Goal: Communication & Community: Answer question/provide support

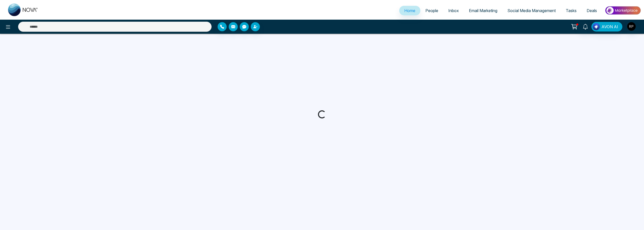
select select "*"
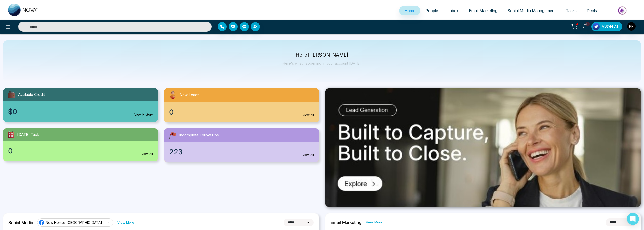
scroll to position [2, 0]
click at [423, 13] on link "People" at bounding box center [432, 11] width 23 height 10
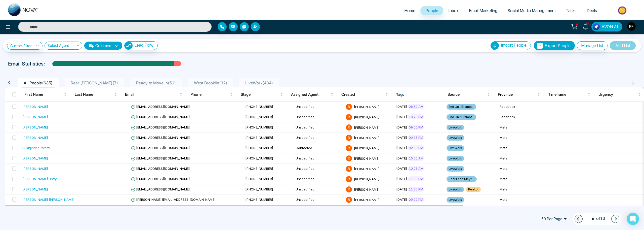
click at [247, 83] on span "LiveWork ( 434 )" at bounding box center [259, 82] width 32 height 5
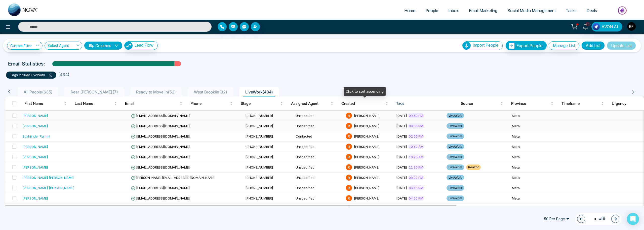
scroll to position [0, 0]
click at [15, 104] on span at bounding box center [14, 103] width 4 height 4
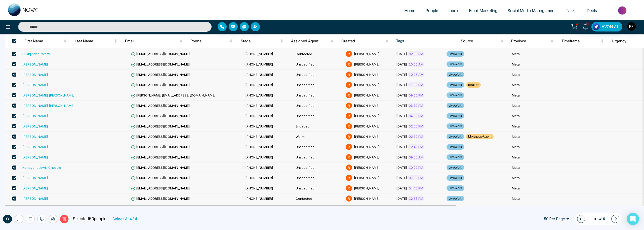
scroll to position [0, 0]
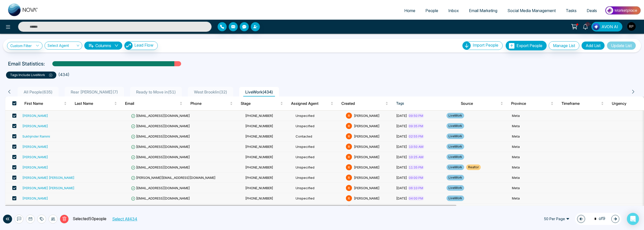
click at [30, 219] on icon at bounding box center [30, 219] width 4 height 4
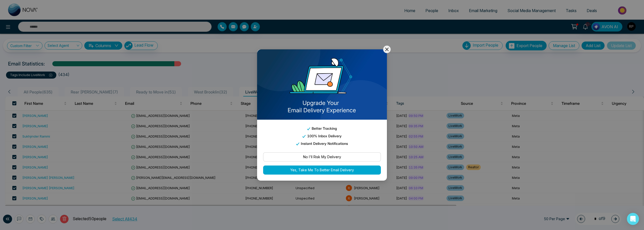
click at [386, 49] on icon at bounding box center [387, 49] width 6 height 6
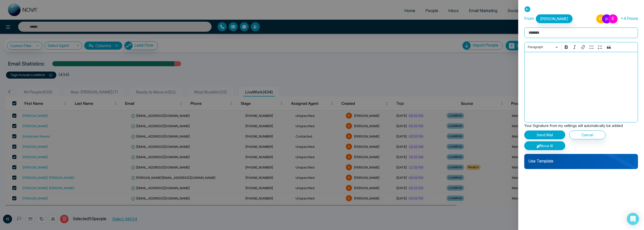
click at [528, 10] on icon at bounding box center [527, 9] width 6 height 6
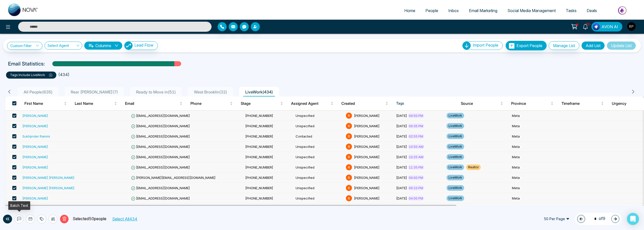
click at [19, 218] on icon at bounding box center [19, 219] width 4 height 4
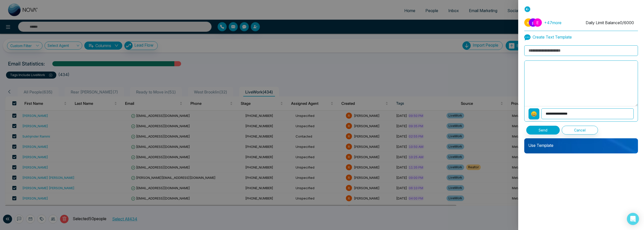
click at [557, 52] on input at bounding box center [581, 50] width 114 height 11
click at [538, 76] on textarea at bounding box center [581, 83] width 113 height 45
paste textarea "**********"
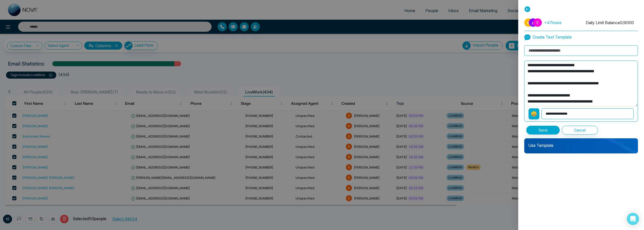
click at [527, 65] on textarea "**********" at bounding box center [581, 83] width 113 height 45
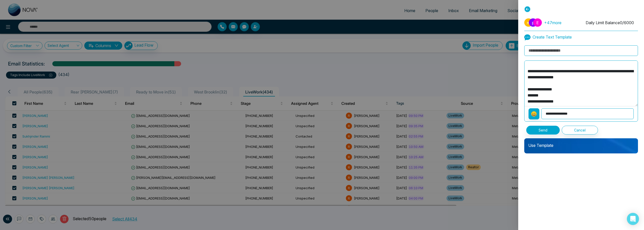
scroll to position [46, 0]
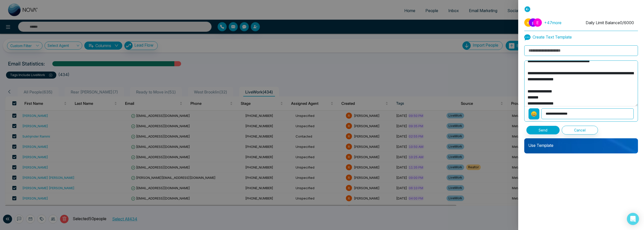
type textarea "**********"
click at [544, 131] on button "Send" at bounding box center [542, 130] width 33 height 9
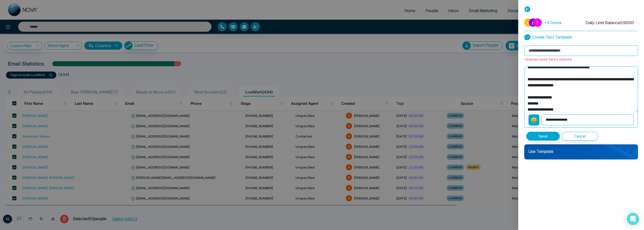
click at [548, 52] on input at bounding box center [581, 50] width 114 height 11
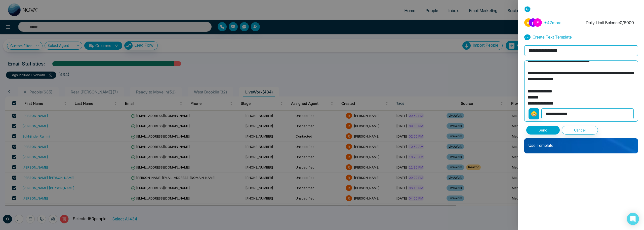
click at [547, 52] on input "**********" at bounding box center [581, 50] width 114 height 11
type input "**********"
click at [542, 133] on button "Send" at bounding box center [542, 130] width 33 height 9
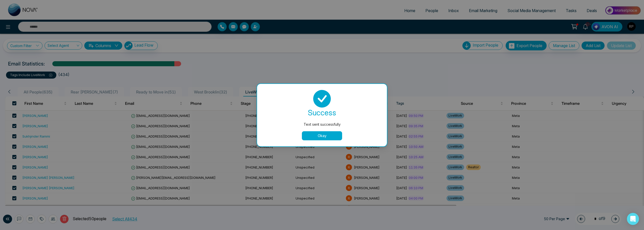
click at [327, 136] on button "Okay" at bounding box center [322, 135] width 40 height 9
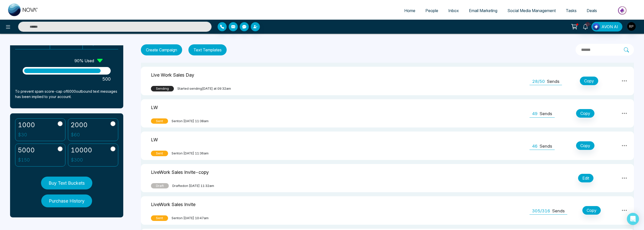
click at [625, 81] on icon at bounding box center [625, 81] width 6 height 6
click at [287, 54] on div "Create Campaign Text Templates" at bounding box center [387, 50] width 493 height 12
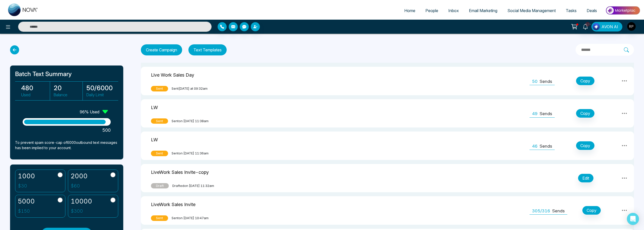
scroll to position [51, 0]
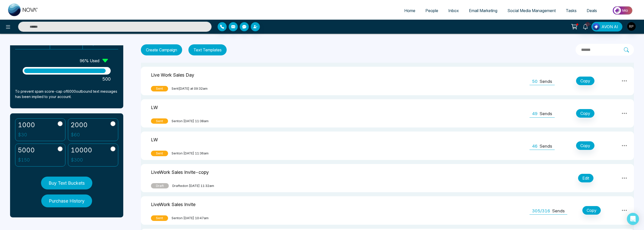
click at [73, 203] on button "Purchase History" at bounding box center [66, 200] width 51 height 13
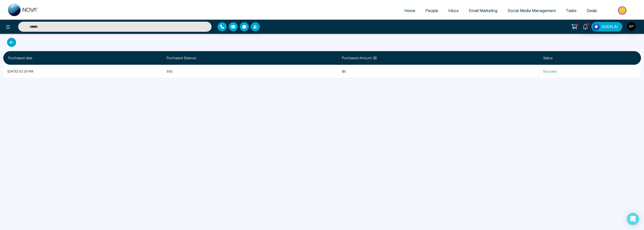
click at [12, 44] on icon at bounding box center [11, 42] width 9 height 9
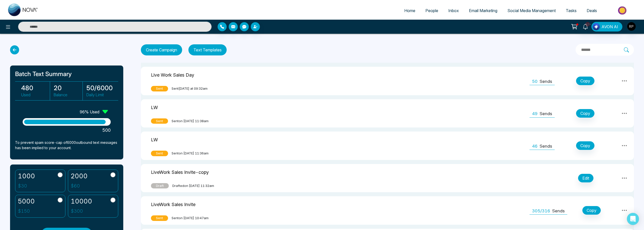
click at [405, 11] on span "Home" at bounding box center [409, 10] width 11 height 5
select select "*"
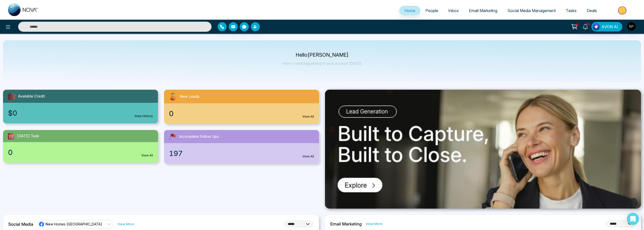
click at [428, 11] on span "People" at bounding box center [432, 10] width 13 height 5
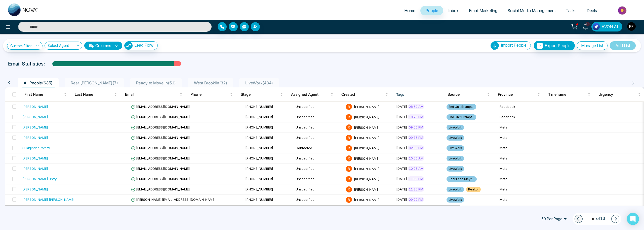
click at [244, 80] on div "LiveWork ( 434 )" at bounding box center [259, 83] width 32 height 6
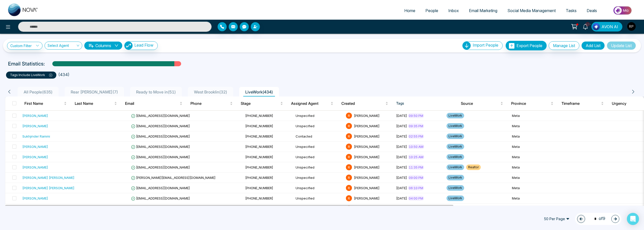
drag, startPoint x: 616, startPoint y: 218, endPoint x: 564, endPoint y: 211, distance: 52.3
click at [616, 218] on icon "button" at bounding box center [616, 219] width 4 height 4
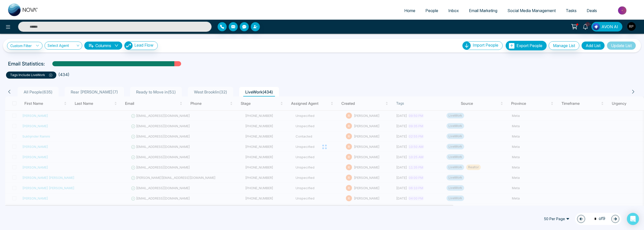
type input "*"
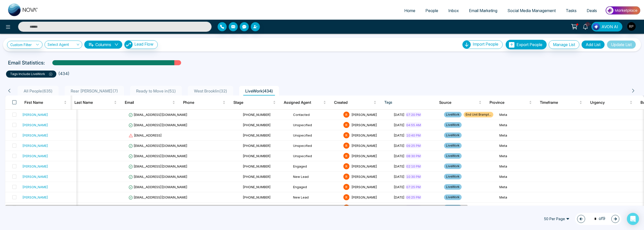
scroll to position [1, 0]
click at [16, 103] on span at bounding box center [14, 102] width 4 height 4
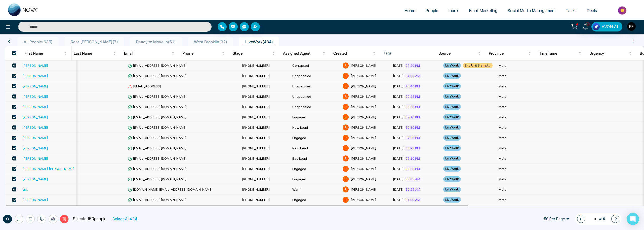
scroll to position [48, 0]
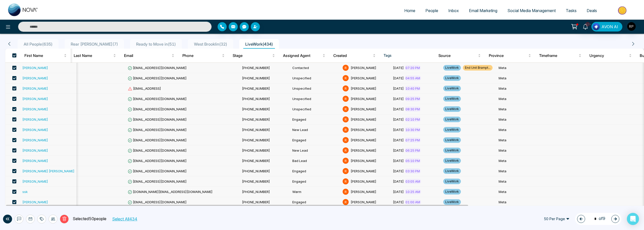
click at [15, 67] on span at bounding box center [14, 68] width 4 height 4
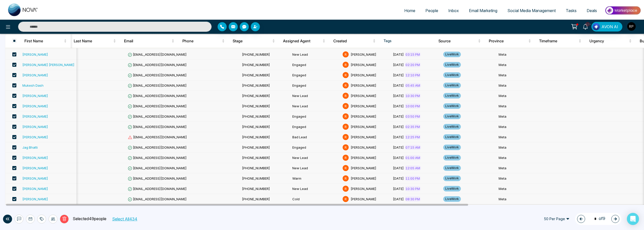
scroll to position [422, 0]
click at [21, 220] on icon at bounding box center [19, 219] width 4 height 4
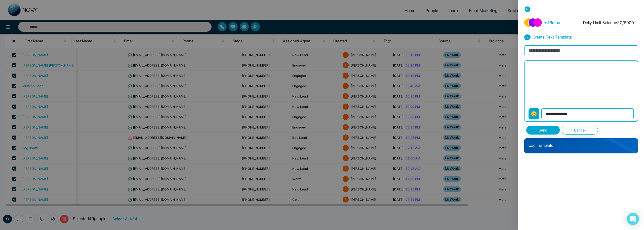
click at [566, 56] on input at bounding box center [581, 50] width 114 height 11
type input "**********"
click at [563, 74] on textarea at bounding box center [581, 83] width 113 height 45
paste textarea "**********"
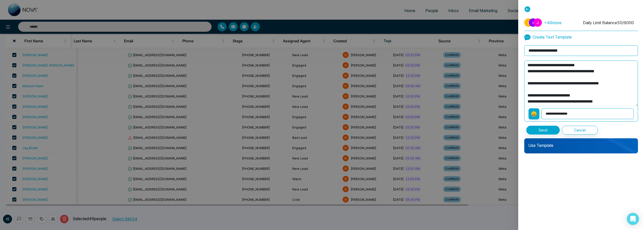
scroll to position [46, 0]
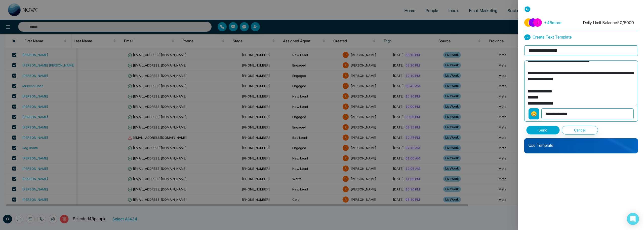
type textarea "**********"
click at [546, 129] on button "Send" at bounding box center [542, 130] width 33 height 9
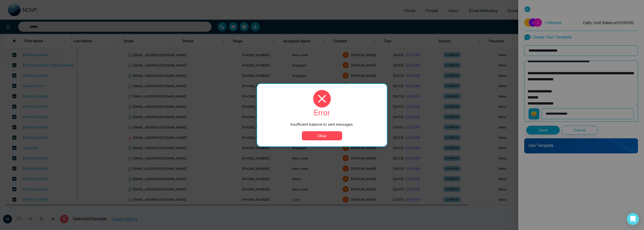
click at [327, 135] on button "Okay" at bounding box center [322, 135] width 40 height 9
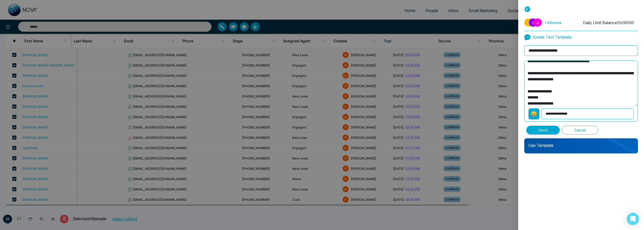
click at [571, 129] on button "Cancel" at bounding box center [580, 130] width 36 height 9
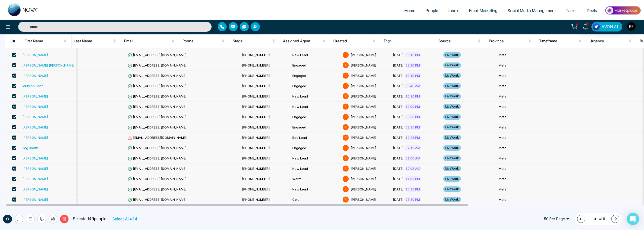
click at [30, 218] on icon at bounding box center [30, 219] width 4 height 4
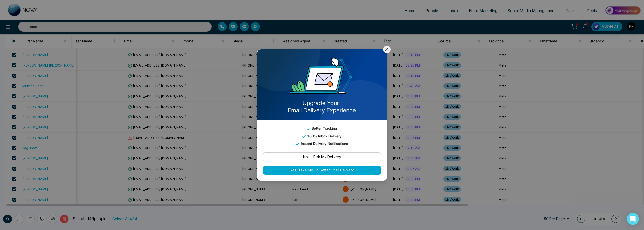
click at [330, 160] on button "No I'll Risk My Delivery" at bounding box center [322, 156] width 118 height 9
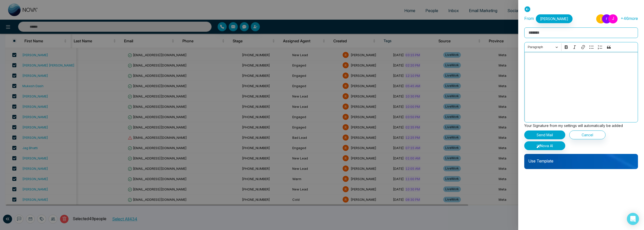
click at [555, 66] on div "Editor editing area: main" at bounding box center [581, 87] width 114 height 70
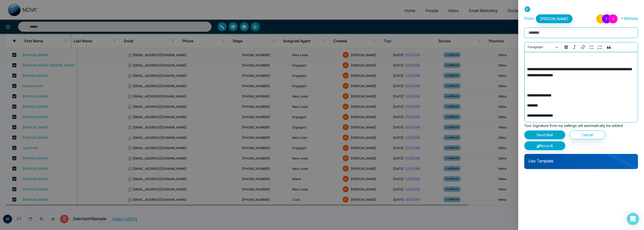
scroll to position [0, 0]
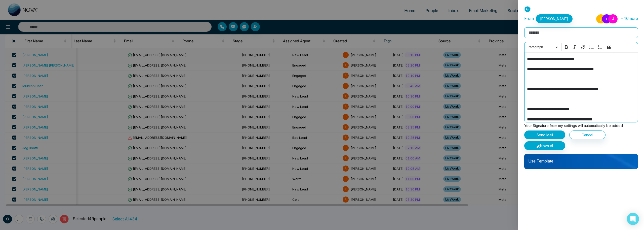
click at [541, 35] on input "Rich Text Editor" at bounding box center [581, 32] width 114 height 11
type input "*"
type input "**********"
drag, startPoint x: 527, startPoint y: 109, endPoint x: 536, endPoint y: 106, distance: 9.2
click at [527, 109] on p "**********" at bounding box center [581, 109] width 108 height 6
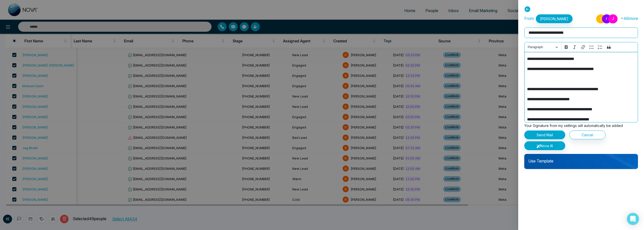
click at [527, 89] on p "**********" at bounding box center [581, 89] width 108 height 6
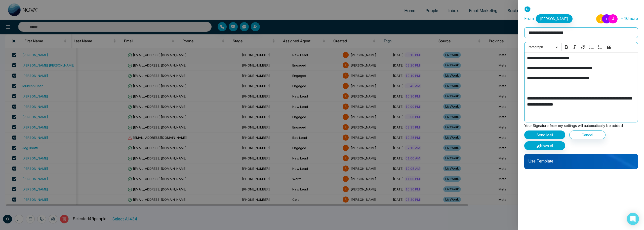
scroll to position [39, 0]
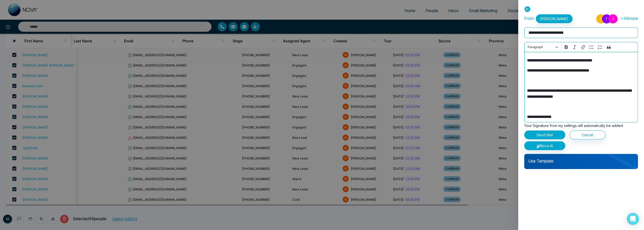
click at [527, 91] on div "**********" at bounding box center [581, 87] width 114 height 70
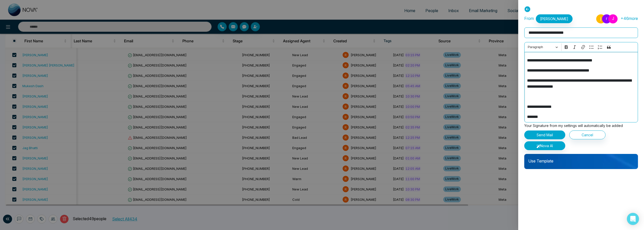
click at [527, 107] on p "**********" at bounding box center [581, 107] width 108 height 6
click at [550, 134] on button "Send Mail" at bounding box center [544, 134] width 41 height 9
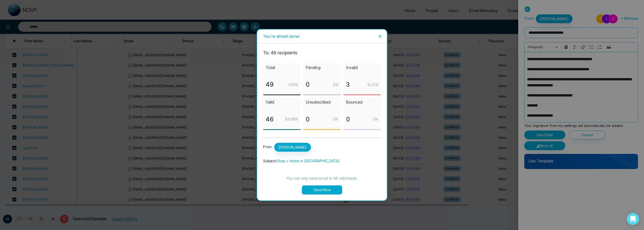
click at [315, 190] on button "Send Now" at bounding box center [322, 189] width 40 height 9
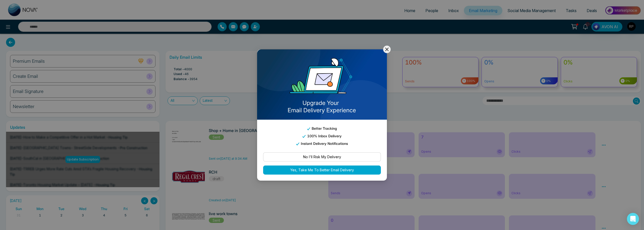
click at [386, 50] on icon at bounding box center [387, 49] width 6 height 6
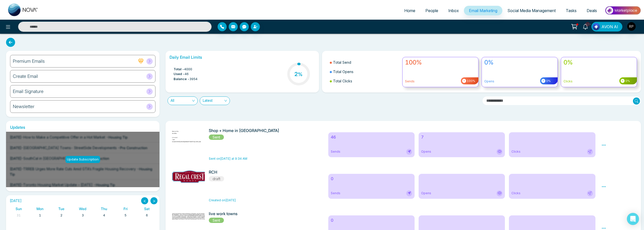
click at [427, 8] on span "People" at bounding box center [432, 10] width 13 height 5
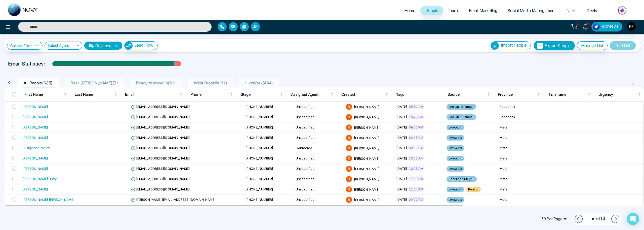
click at [263, 82] on span "LiveWork ( 434 )" at bounding box center [259, 82] width 32 height 5
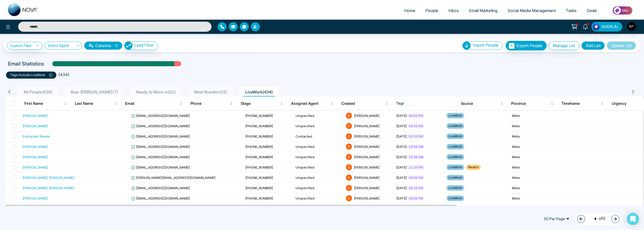
click at [613, 219] on button "button" at bounding box center [616, 219] width 8 height 8
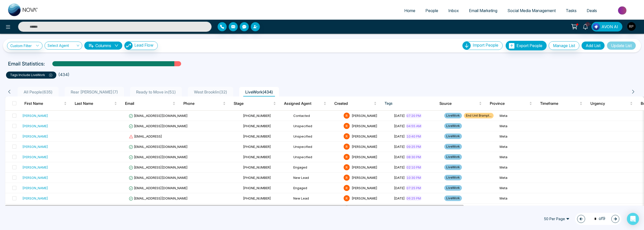
click at [615, 220] on icon "button" at bounding box center [615, 218] width 3 height 3
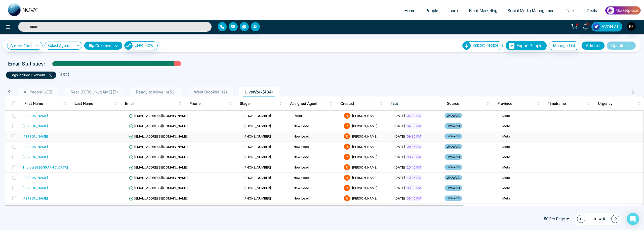
scroll to position [13, 0]
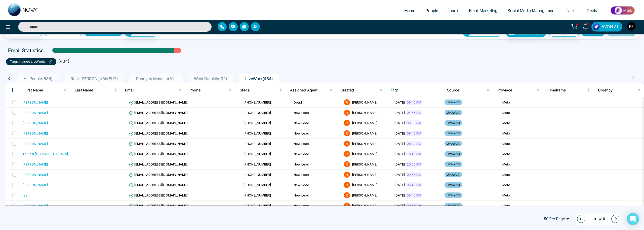
click at [15, 90] on span at bounding box center [14, 90] width 4 height 4
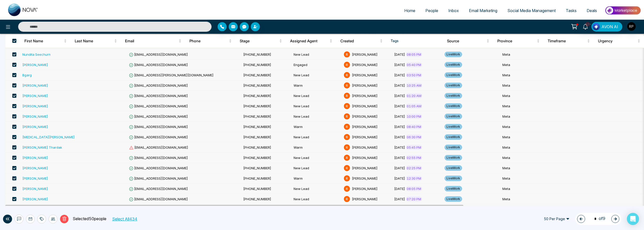
scroll to position [422, 0]
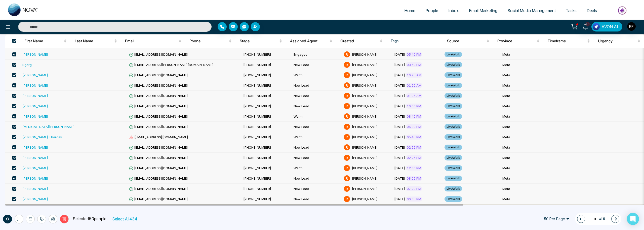
click at [132, 218] on button "Select All 434" at bounding box center [124, 218] width 29 height 7
click at [577, 218] on button "button" at bounding box center [581, 219] width 8 height 8
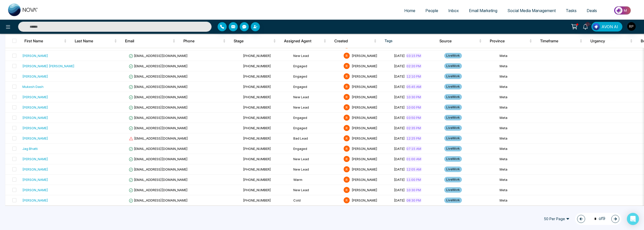
scroll to position [421, 0]
drag, startPoint x: 614, startPoint y: 218, endPoint x: 610, endPoint y: 219, distance: 4.3
click at [614, 218] on icon "button" at bounding box center [616, 219] width 4 height 4
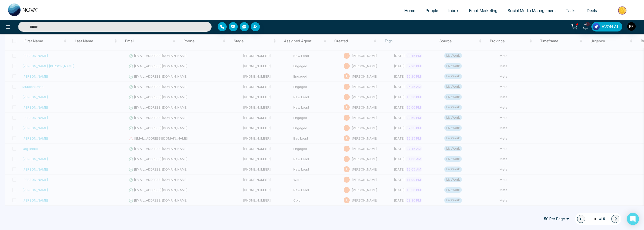
type input "*"
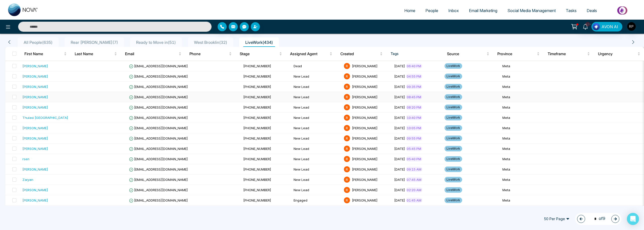
scroll to position [0, 0]
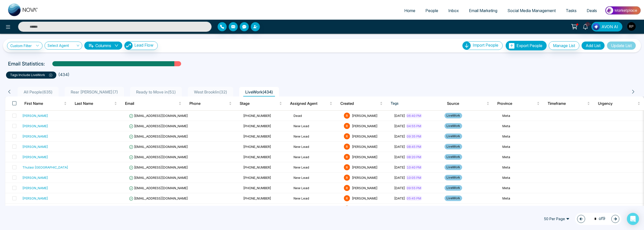
click at [14, 103] on span at bounding box center [14, 103] width 4 height 4
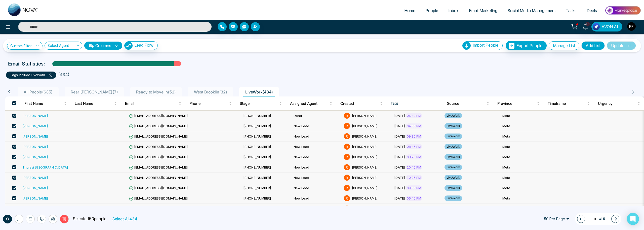
click at [137, 219] on button "Select All 434" at bounding box center [124, 218] width 29 height 7
click at [29, 220] on icon at bounding box center [30, 219] width 4 height 4
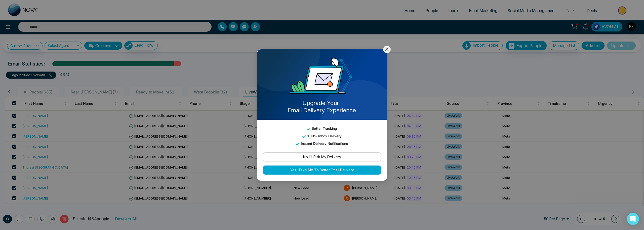
click at [328, 158] on button "No I'll Risk My Delivery" at bounding box center [322, 156] width 118 height 9
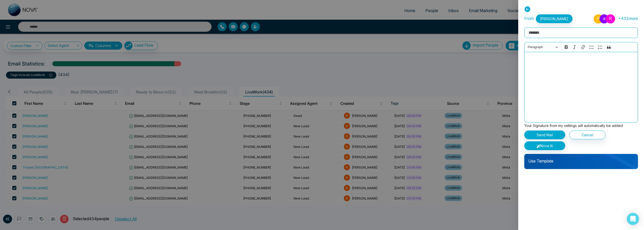
click at [539, 34] on input "Rich Text Editor" at bounding box center [581, 32] width 114 height 11
type input "*"
type input "**********"
click at [544, 68] on div "Editor editing area: main" at bounding box center [581, 87] width 114 height 70
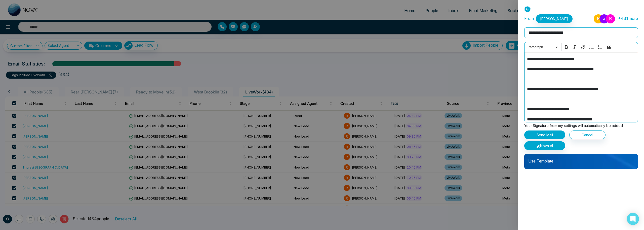
click at [527, 90] on p "**********" at bounding box center [581, 89] width 108 height 6
click at [527, 58] on div "**********" at bounding box center [581, 87] width 114 height 70
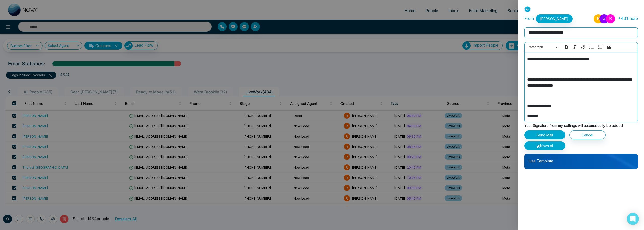
scroll to position [70, 0]
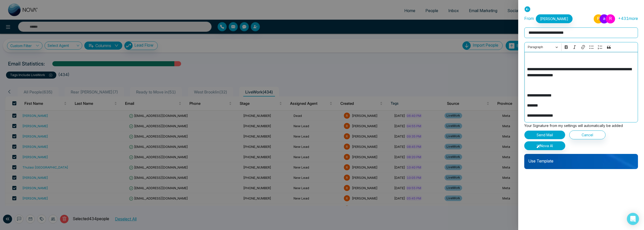
click at [547, 136] on button "Send Mail" at bounding box center [544, 134] width 41 height 9
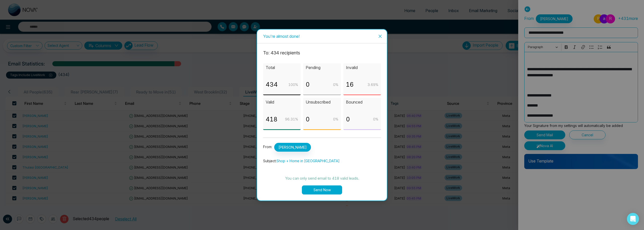
click at [321, 191] on button "Send Now" at bounding box center [322, 189] width 40 height 9
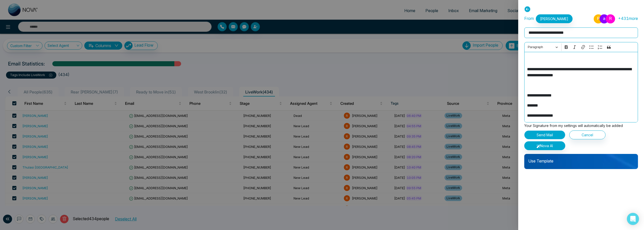
click at [547, 134] on button "Send Mail" at bounding box center [544, 134] width 41 height 9
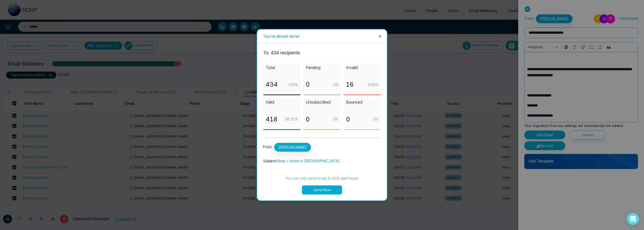
click at [380, 36] on icon "close" at bounding box center [380, 36] width 3 height 3
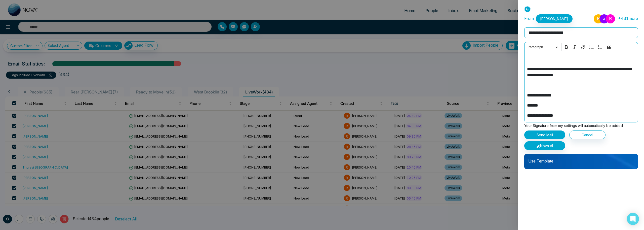
click at [525, 11] on icon at bounding box center [527, 9] width 6 height 6
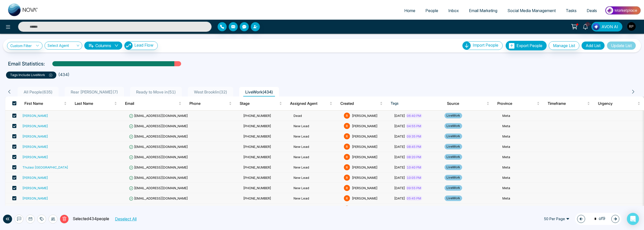
click at [424, 19] on div "Home People Inbox Email Marketing Social Media Management Tasks Deals" at bounding box center [322, 10] width 644 height 20
click at [425, 13] on link "People" at bounding box center [432, 11] width 23 height 10
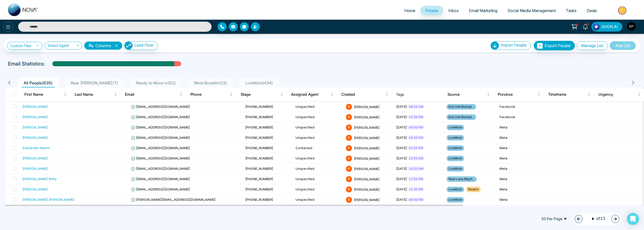
click at [8, 25] on icon at bounding box center [8, 27] width 6 height 6
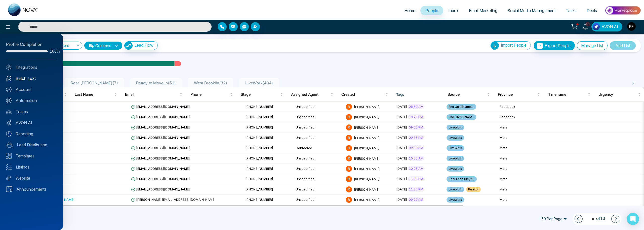
click at [31, 77] on link "Batch Text" at bounding box center [31, 78] width 51 height 6
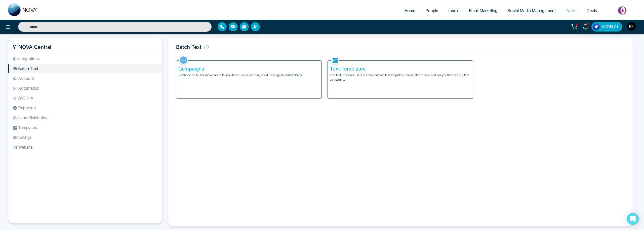
click at [486, 11] on span "Email Marketing" at bounding box center [483, 10] width 28 height 5
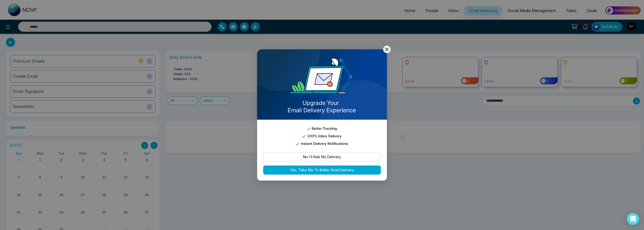
click at [387, 47] on icon at bounding box center [387, 49] width 6 height 6
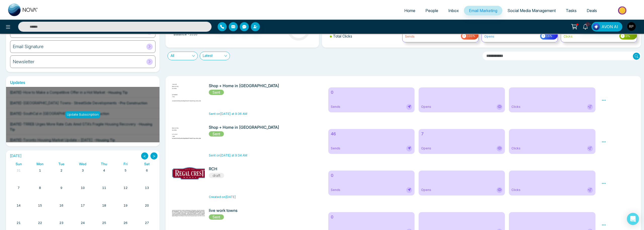
scroll to position [50, 0]
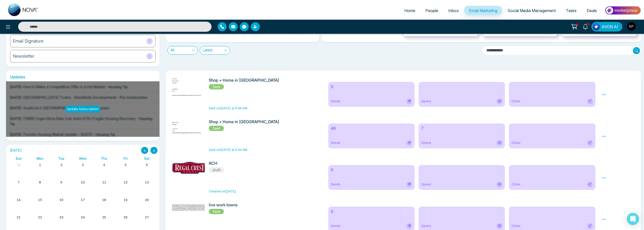
click at [604, 137] on icon at bounding box center [604, 136] width 5 height 5
click at [611, 151] on link "Analytics" at bounding box center [613, 151] width 15 height 4
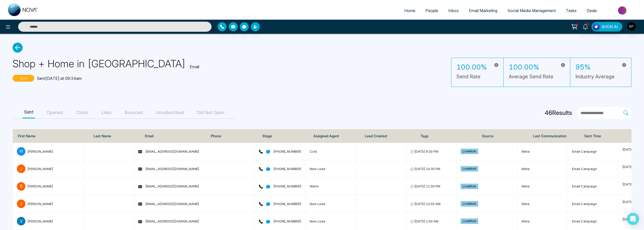
scroll to position [0, 0]
click at [58, 113] on button "Opened" at bounding box center [54, 112] width 19 height 11
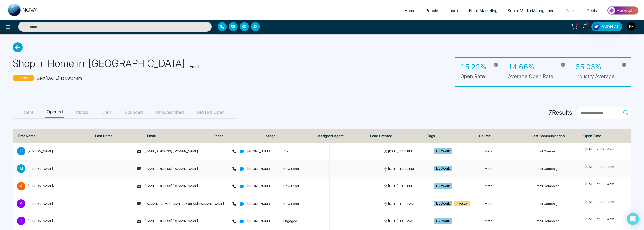
scroll to position [44, 0]
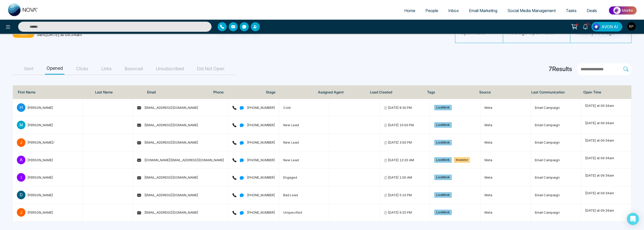
click at [82, 70] on button "Clicks" at bounding box center [81, 68] width 15 height 11
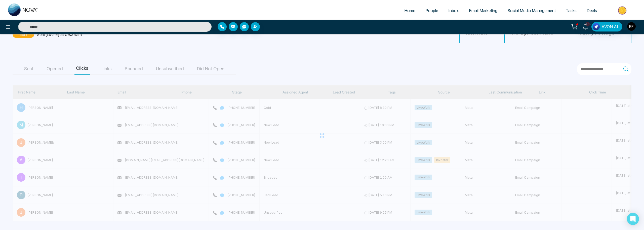
scroll to position [0, 0]
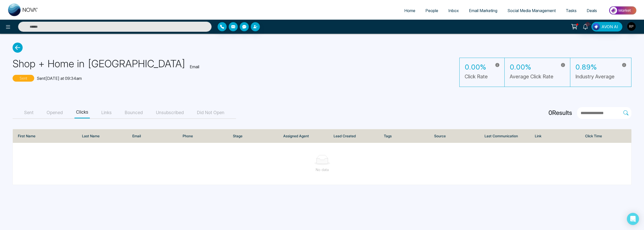
click at [106, 112] on button "Links" at bounding box center [106, 112] width 13 height 11
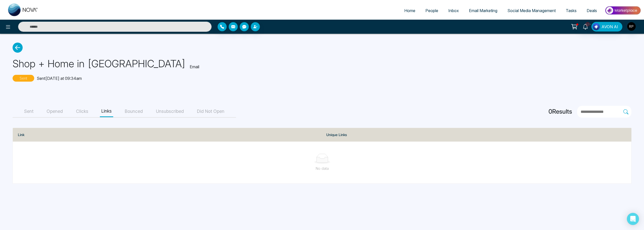
click at [135, 112] on button "Bounced" at bounding box center [133, 111] width 21 height 11
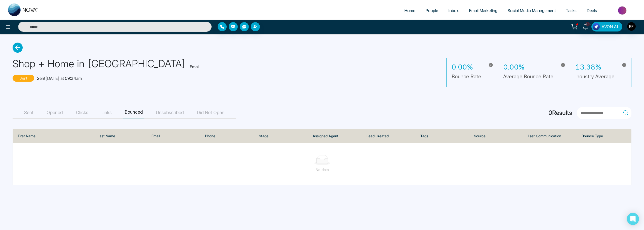
click at [173, 111] on button "Unsubscribed" at bounding box center [170, 112] width 31 height 11
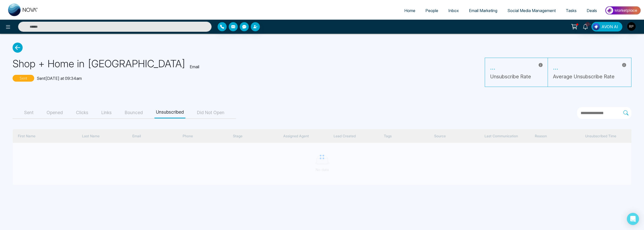
click at [223, 113] on button "Did Not Open" at bounding box center [211, 112] width 30 height 11
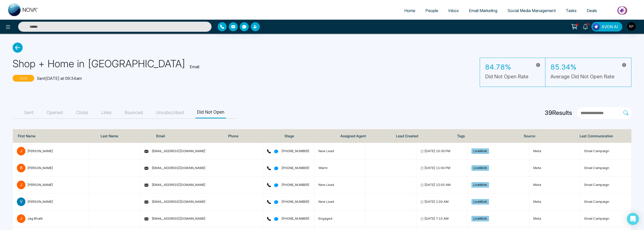
click at [162, 112] on button "Unsubscribed" at bounding box center [170, 112] width 31 height 11
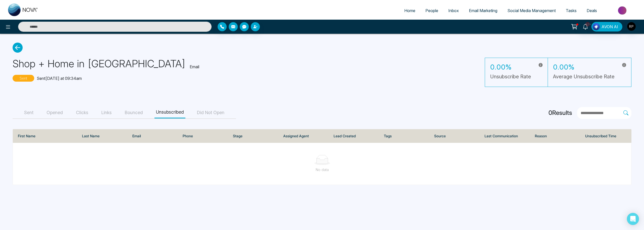
click at [52, 115] on button "Opened" at bounding box center [54, 112] width 19 height 11
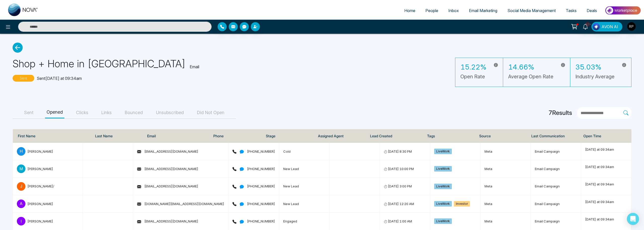
click at [28, 113] on button "Sent" at bounding box center [29, 112] width 12 height 11
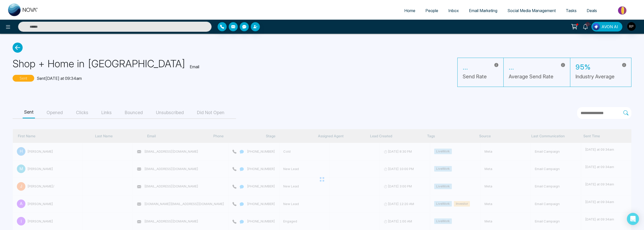
click at [20, 46] on icon at bounding box center [18, 48] width 10 height 10
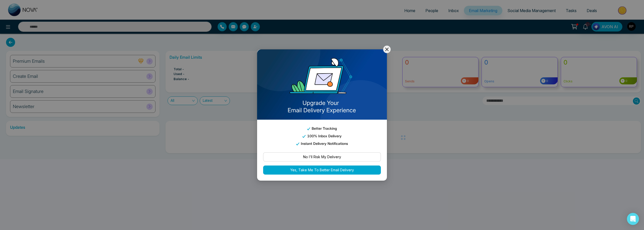
click at [387, 49] on icon at bounding box center [387, 50] width 4 height 4
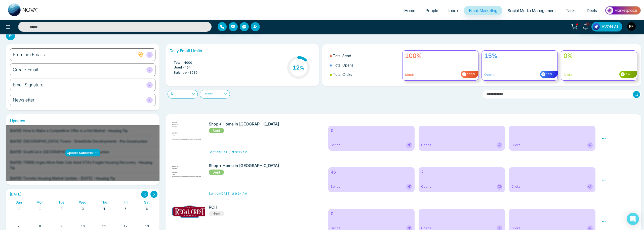
scroll to position [7, 0]
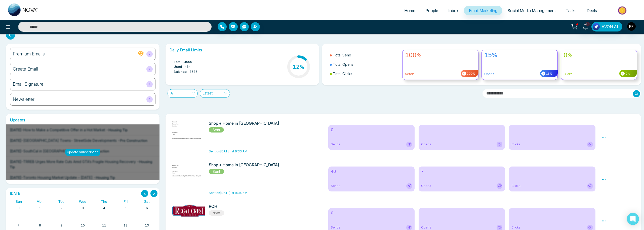
click at [262, 135] on div "Shop + Home in [GEOGRAPHIC_DATA] Sent Sent on [DATE] at 9:36 AM" at bounding box center [246, 137] width 75 height 33
click at [251, 126] on h6 "Shop + Home in [GEOGRAPHIC_DATA]" at bounding box center [246, 123] width 75 height 5
click at [255, 124] on h6 "Shop + Home in [GEOGRAPHIC_DATA]" at bounding box center [246, 123] width 75 height 5
click at [602, 139] on icon at bounding box center [604, 137] width 5 height 5
click at [611, 154] on link "Analytics" at bounding box center [613, 152] width 15 height 4
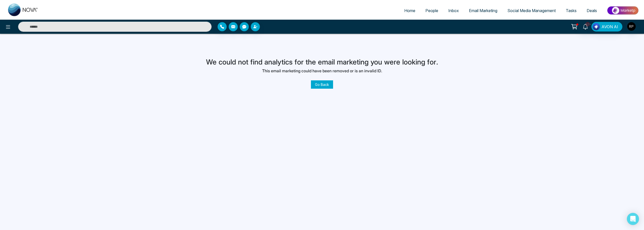
click at [327, 85] on link "Go Back" at bounding box center [322, 84] width 22 height 8
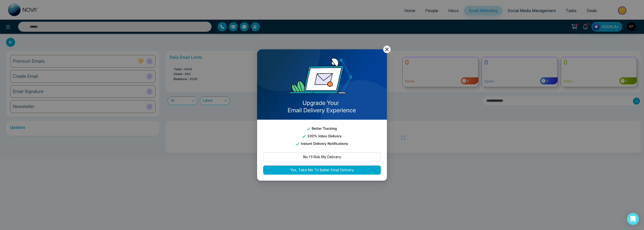
click at [387, 49] on icon at bounding box center [387, 50] width 4 height 4
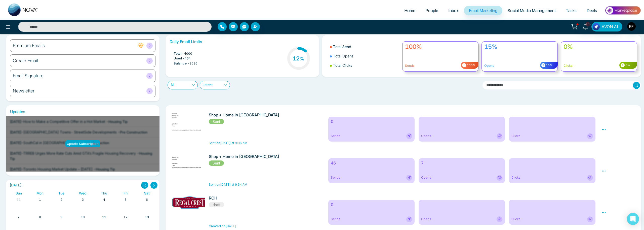
scroll to position [16, 0]
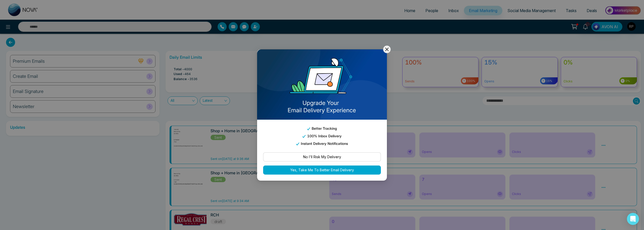
click at [389, 49] on icon at bounding box center [387, 49] width 6 height 6
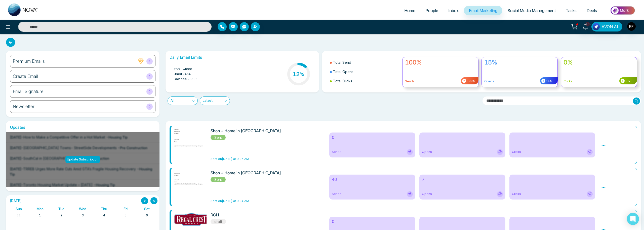
click at [605, 144] on icon at bounding box center [603, 145] width 5 height 5
click at [613, 160] on link "Analytics" at bounding box center [612, 160] width 15 height 4
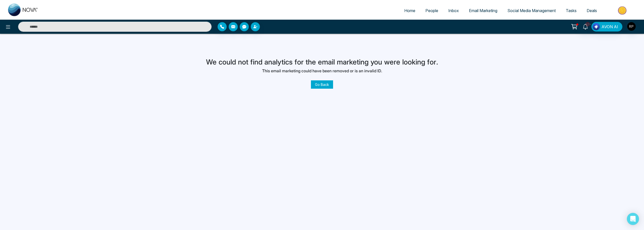
click at [322, 87] on link "Go Back" at bounding box center [322, 84] width 22 height 8
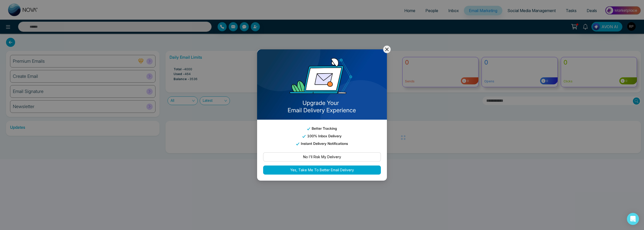
click at [389, 48] on icon at bounding box center [387, 49] width 6 height 6
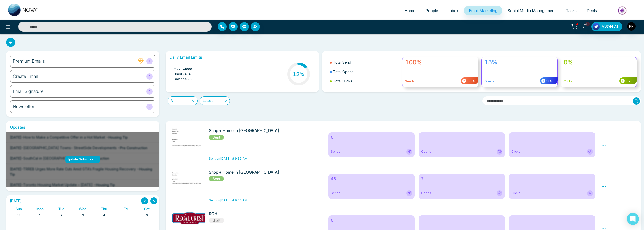
click at [603, 143] on icon at bounding box center [604, 145] width 5 height 5
click at [610, 168] on span "Delete" at bounding box center [611, 167] width 11 height 4
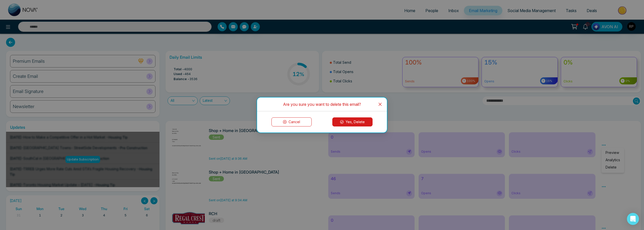
click at [338, 120] on button "Yes, Delete" at bounding box center [352, 121] width 40 height 9
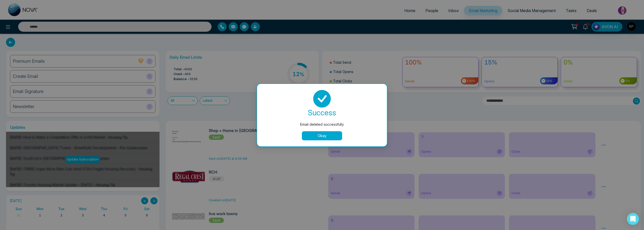
click at [335, 136] on button "Okay" at bounding box center [322, 135] width 40 height 9
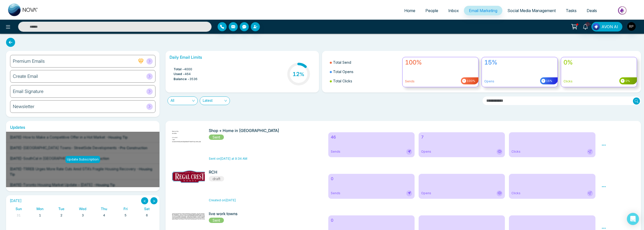
click at [428, 11] on span "People" at bounding box center [432, 10] width 13 height 5
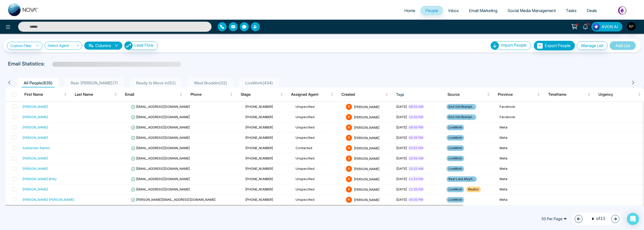
click at [246, 81] on span "LiveWork ( 434 )" at bounding box center [259, 82] width 32 height 5
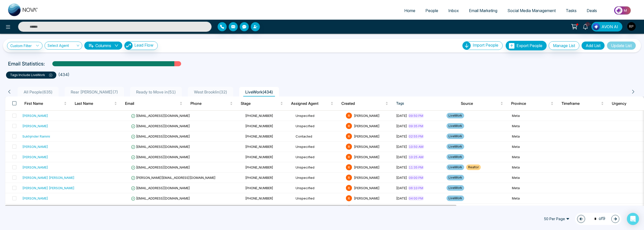
click at [14, 102] on span at bounding box center [14, 103] width 4 height 4
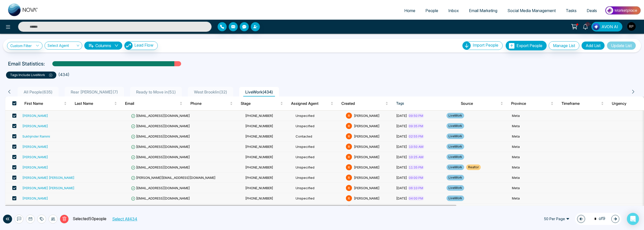
click at [126, 219] on button "Select All 434" at bounding box center [124, 218] width 29 height 7
click at [29, 219] on icon at bounding box center [30, 219] width 4 height 4
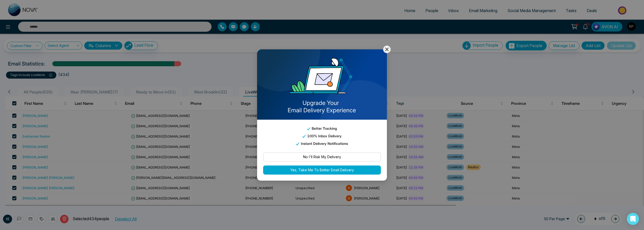
click at [326, 160] on button "No I'll Risk My Delivery" at bounding box center [322, 156] width 118 height 9
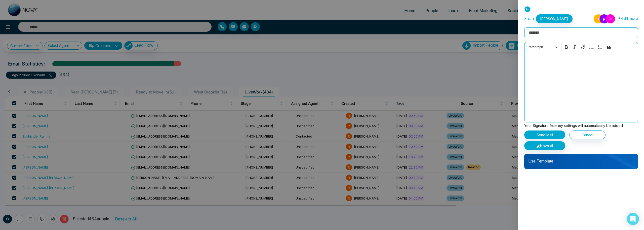
click at [551, 33] on input "Rich Text Editor" at bounding box center [581, 32] width 114 height 11
type input "**********"
click at [564, 60] on p "Editor editing area: main" at bounding box center [581, 59] width 108 height 6
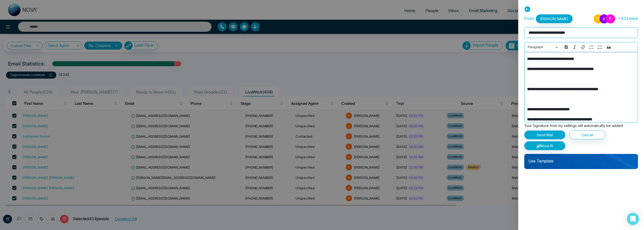
click at [527, 60] on p "**********" at bounding box center [581, 59] width 108 height 6
click at [527, 90] on p "**********" at bounding box center [581, 89] width 108 height 6
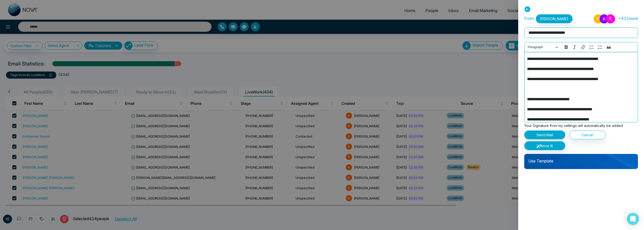
click at [528, 99] on p "**********" at bounding box center [581, 99] width 108 height 6
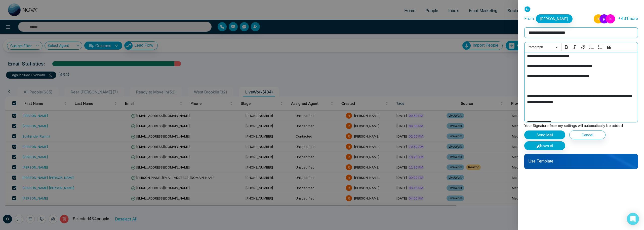
scroll to position [60, 0]
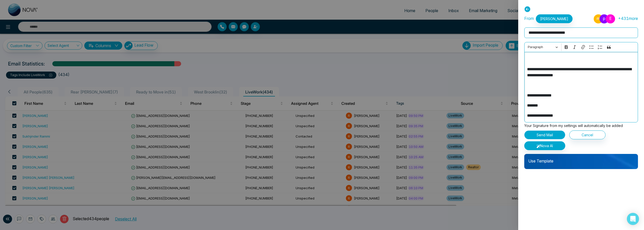
click at [546, 136] on button "Send Mail" at bounding box center [544, 134] width 41 height 9
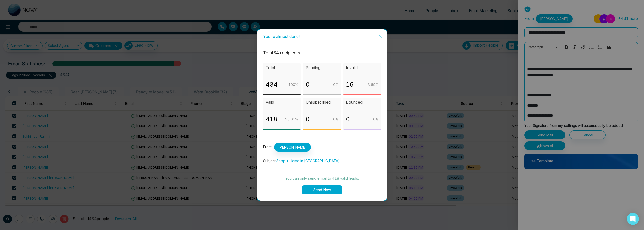
click at [325, 191] on button "Send Now" at bounding box center [322, 189] width 40 height 9
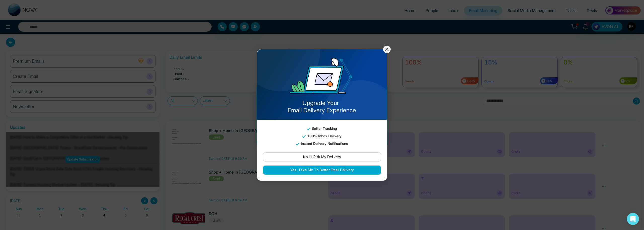
click at [387, 50] on icon at bounding box center [387, 49] width 6 height 6
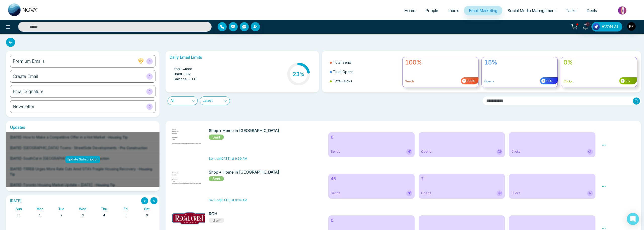
click at [270, 150] on div "Shop + Home in Brampton Sent Sent on Today at 9:39 AM" at bounding box center [246, 144] width 75 height 33
click at [221, 130] on h6 "Shop + Home in [GEOGRAPHIC_DATA]" at bounding box center [246, 130] width 75 height 5
click at [198, 148] on img at bounding box center [190, 140] width 70 height 25
click at [602, 145] on icon at bounding box center [604, 145] width 5 height 5
click at [613, 160] on link "Analytics" at bounding box center [613, 160] width 15 height 4
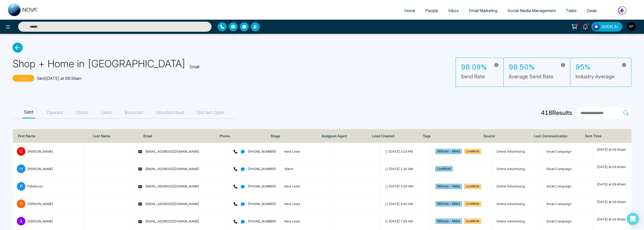
click at [50, 112] on button "Opened" at bounding box center [54, 112] width 19 height 11
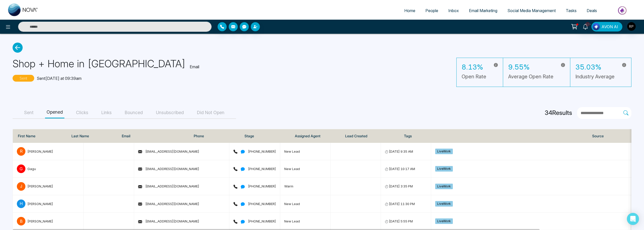
click at [30, 113] on button "Sent" at bounding box center [29, 112] width 12 height 11
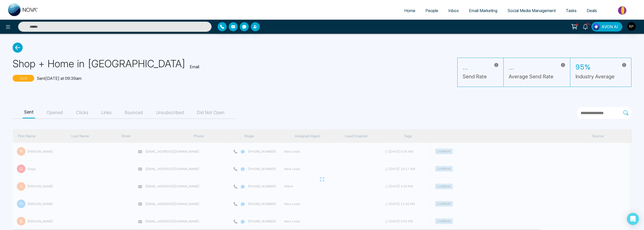
click at [16, 47] on icon at bounding box center [18, 48] width 10 height 10
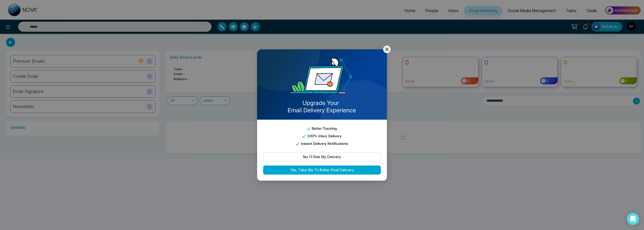
click at [387, 50] on icon at bounding box center [387, 49] width 6 height 6
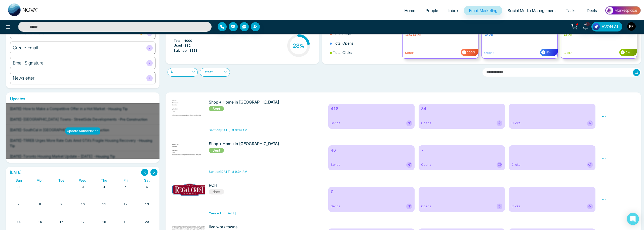
scroll to position [32, 0]
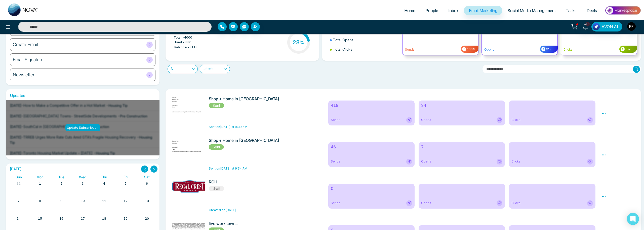
click at [604, 113] on icon at bounding box center [604, 113] width 4 height 1
click at [611, 122] on span "Preview" at bounding box center [613, 121] width 14 height 4
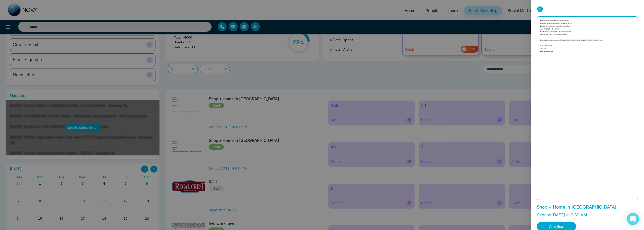
click at [540, 10] on icon at bounding box center [540, 9] width 6 height 6
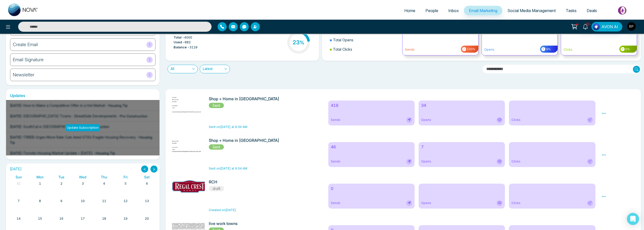
scroll to position [31, 0]
click at [606, 112] on icon at bounding box center [604, 113] width 5 height 5
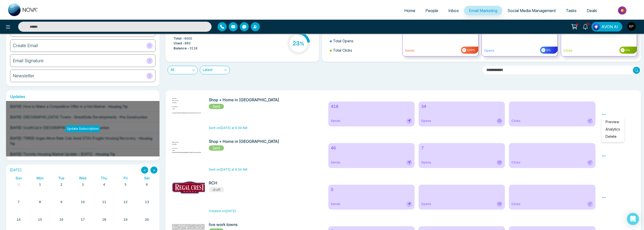
click at [611, 130] on link "Analytics" at bounding box center [613, 129] width 15 height 4
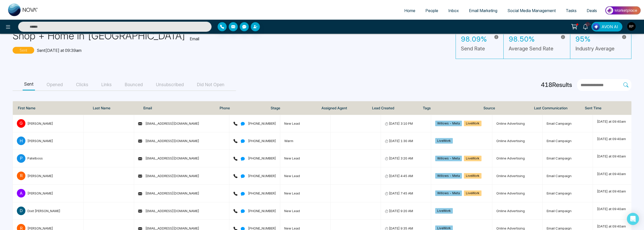
scroll to position [28, 0]
click at [59, 85] on button "Opened" at bounding box center [54, 84] width 19 height 11
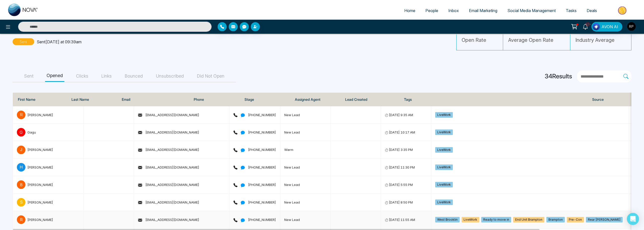
scroll to position [0, 0]
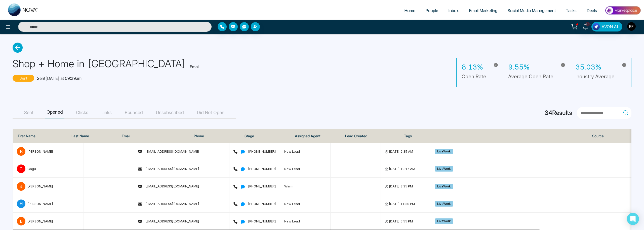
click at [20, 45] on icon at bounding box center [18, 48] width 10 height 10
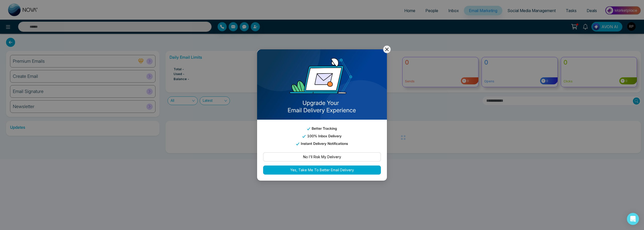
click at [385, 53] on img at bounding box center [322, 84] width 130 height 70
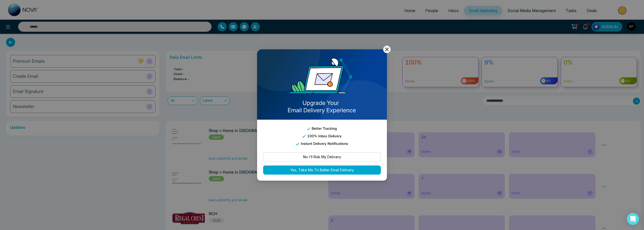
click at [386, 52] on icon at bounding box center [387, 49] width 6 height 6
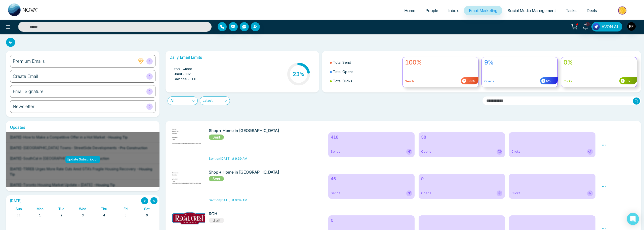
click at [410, 12] on span "Home" at bounding box center [409, 10] width 11 height 5
select select "*"
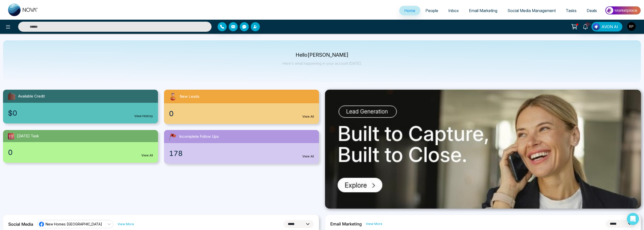
click at [435, 10] on span "People" at bounding box center [432, 10] width 13 height 5
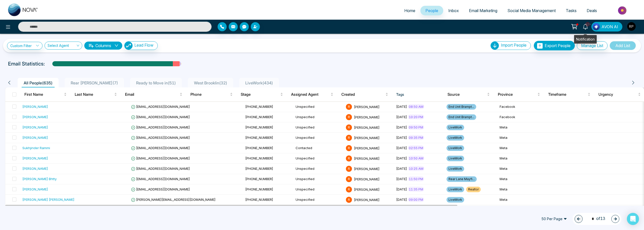
click at [583, 27] on icon at bounding box center [586, 27] width 6 height 6
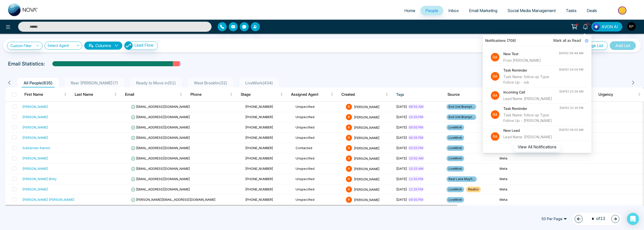
click at [527, 59] on div "From Girish P Padhiar" at bounding box center [531, 61] width 55 height 6
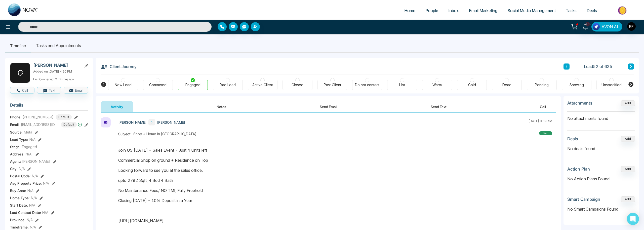
scroll to position [30, 0]
click at [53, 91] on button "Text" at bounding box center [49, 90] width 24 height 7
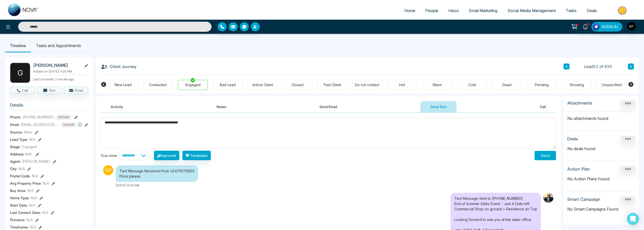
type textarea "**********"
click at [540, 152] on button "Send" at bounding box center [545, 155] width 21 height 9
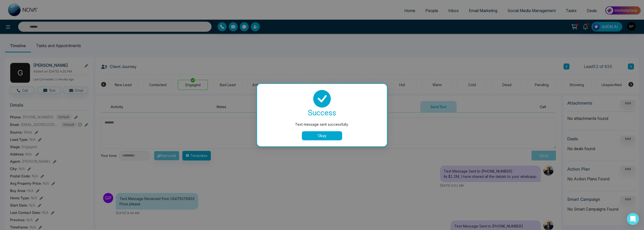
click at [334, 131] on button "Okay" at bounding box center [322, 135] width 40 height 9
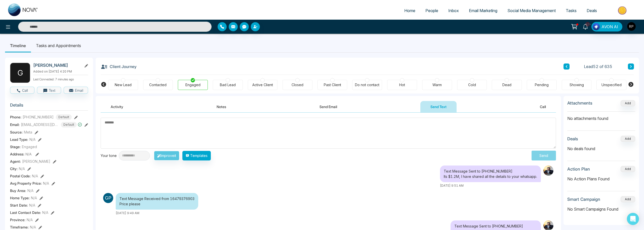
click at [587, 28] on icon at bounding box center [585, 27] width 5 height 6
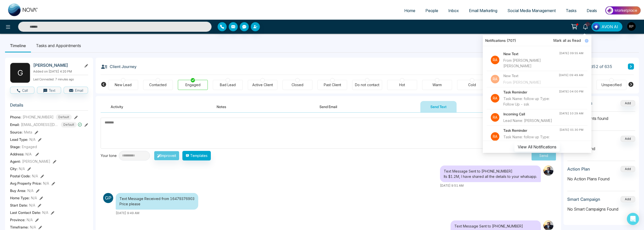
click at [534, 57] on div "New Text From Kennedy Singh" at bounding box center [532, 60] width 56 height 18
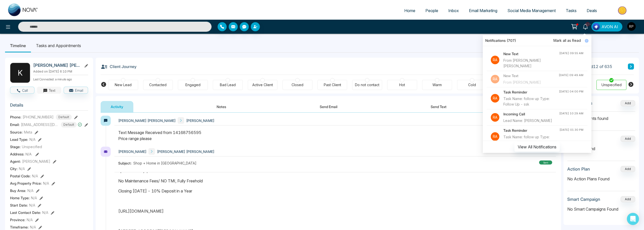
click at [55, 90] on button "Text" at bounding box center [49, 90] width 24 height 7
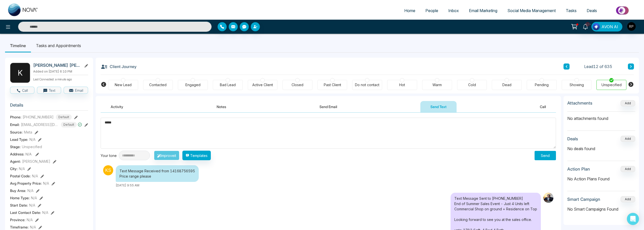
type textarea "*****"
click at [541, 159] on button "Send" at bounding box center [545, 155] width 21 height 9
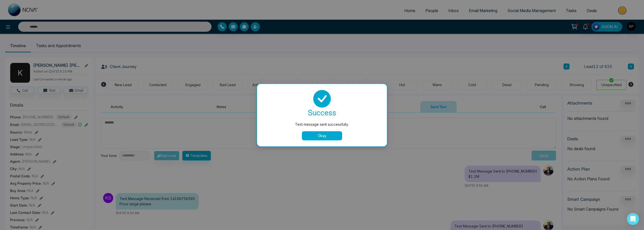
click at [329, 135] on button "Okay" at bounding box center [322, 135] width 40 height 9
